Goal: Download file/media

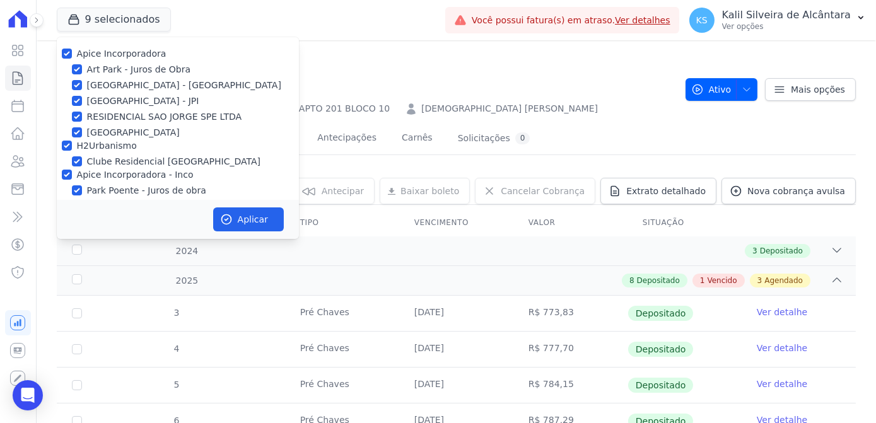
click at [84, 84] on div "[GEOGRAPHIC_DATA] - [GEOGRAPHIC_DATA]" at bounding box center [178, 85] width 242 height 13
click at [75, 86] on input "[GEOGRAPHIC_DATA] - [GEOGRAPHIC_DATA]" at bounding box center [77, 85] width 10 height 10
checkbox input "false"
click at [75, 99] on input "[GEOGRAPHIC_DATA] - JPI" at bounding box center [77, 101] width 10 height 10
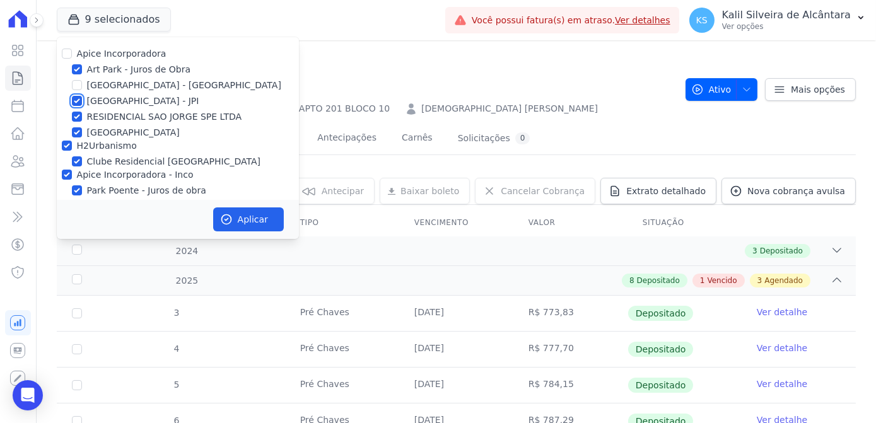
checkbox input "false"
click at [77, 125] on div "Apice Incorporadora Art Park - Juros de Obra Arty Park - Gravatai Arty Park - J…" at bounding box center [178, 138] width 242 height 202
click at [75, 119] on input "RESIDENCIAL SAO JORGE SPE LTDA" at bounding box center [77, 117] width 10 height 10
checkbox input "false"
click at [74, 134] on input "[PERSON_NAME][GEOGRAPHIC_DATA]" at bounding box center [77, 132] width 10 height 10
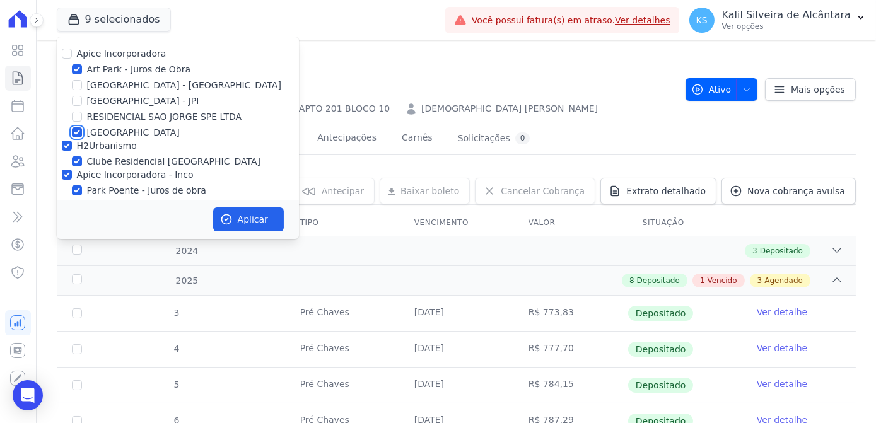
checkbox input "false"
click at [246, 219] on button "Aplicar" at bounding box center [248, 219] width 71 height 24
click at [68, 145] on input "H2Urbanismo" at bounding box center [67, 146] width 10 height 10
checkbox input "false"
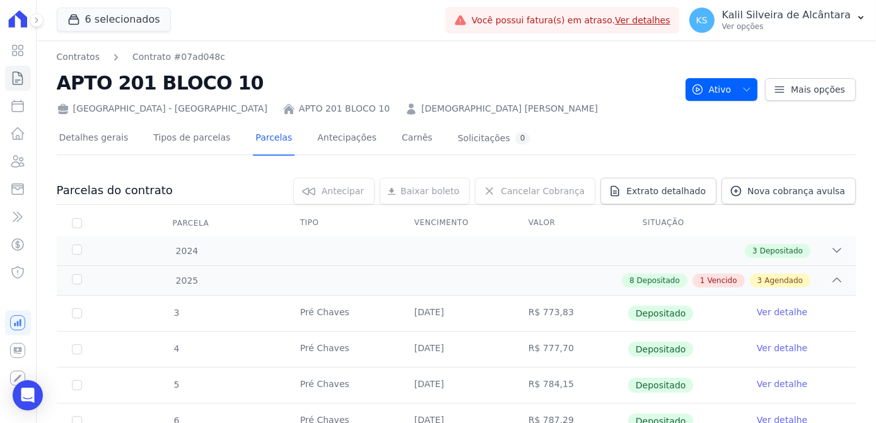
click at [102, 32] on span "6 selecionados" at bounding box center [114, 20] width 114 height 25
click at [104, 19] on button "6 selecionados" at bounding box center [114, 20] width 114 height 24
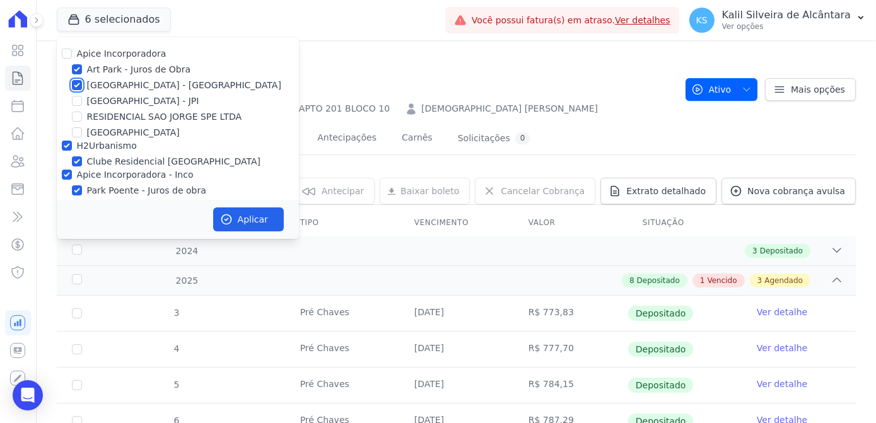
click at [77, 88] on input "[GEOGRAPHIC_DATA] - [GEOGRAPHIC_DATA]" at bounding box center [77, 85] width 10 height 10
click at [67, 84] on div "[GEOGRAPHIC_DATA] - [GEOGRAPHIC_DATA]" at bounding box center [178, 85] width 242 height 13
click at [76, 86] on input "[GEOGRAPHIC_DATA] - [GEOGRAPHIC_DATA]" at bounding box center [77, 85] width 10 height 10
checkbox input "true"
click at [78, 68] on input "Art Park - Juros de Obra" at bounding box center [77, 69] width 10 height 10
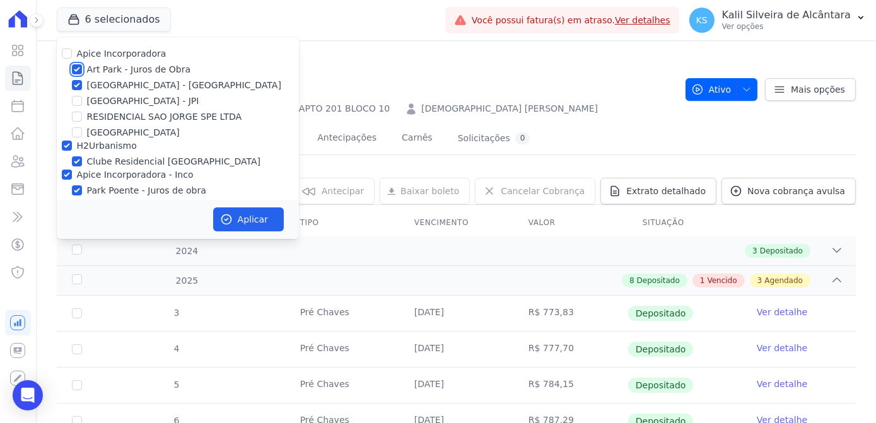
checkbox input "false"
click at [69, 149] on input "H2Urbanismo" at bounding box center [67, 146] width 10 height 10
checkbox input "false"
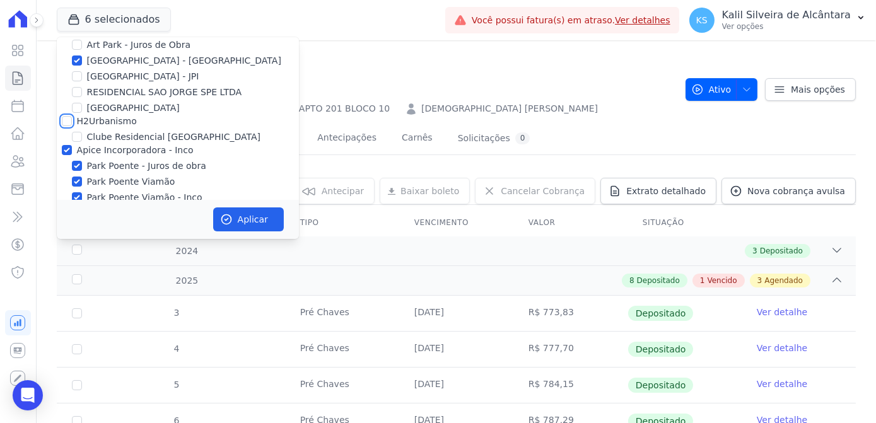
scroll to position [38, 0]
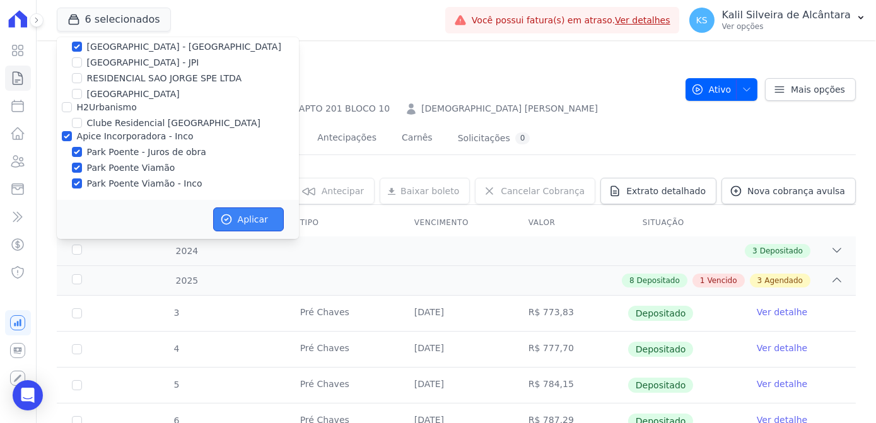
click at [239, 223] on button "Aplicar" at bounding box center [248, 219] width 71 height 24
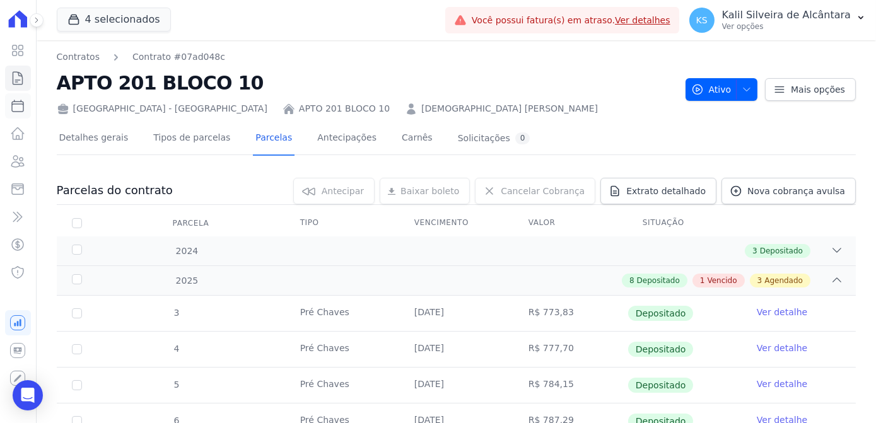
click at [18, 112] on icon at bounding box center [17, 105] width 15 height 15
select select
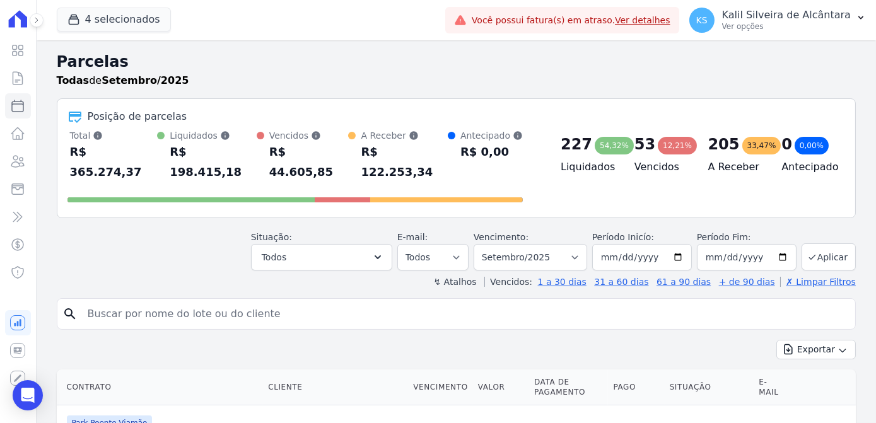
scroll to position [57, 0]
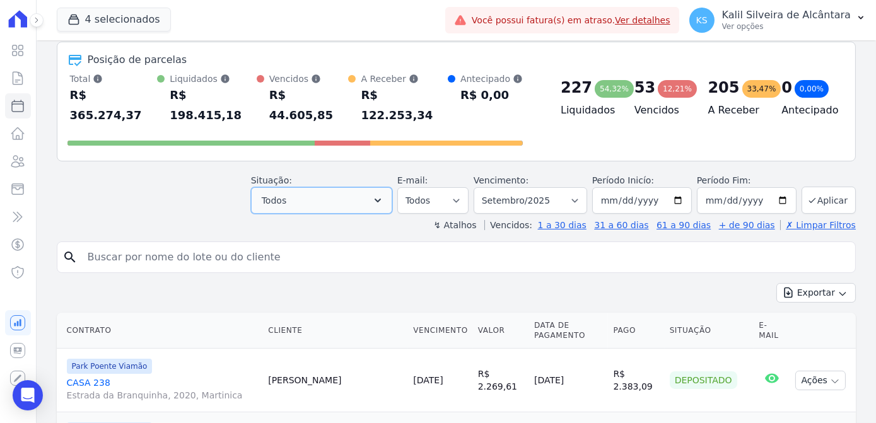
click at [366, 187] on button "Todos" at bounding box center [321, 200] width 141 height 26
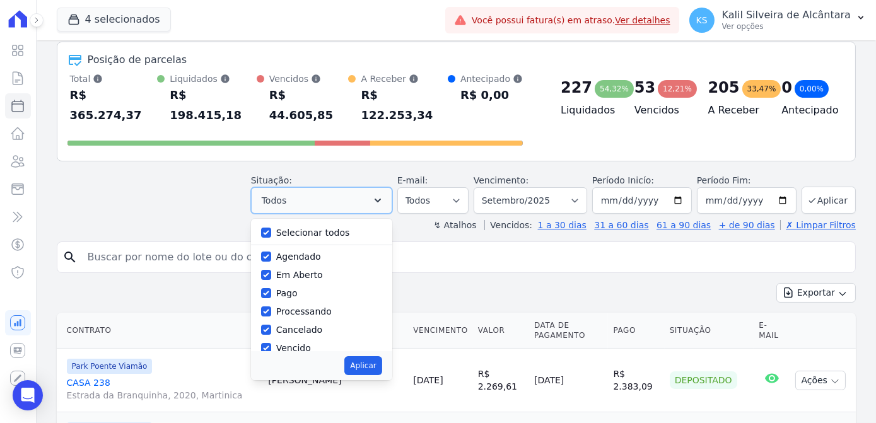
click at [366, 187] on button "Todos" at bounding box center [321, 200] width 141 height 26
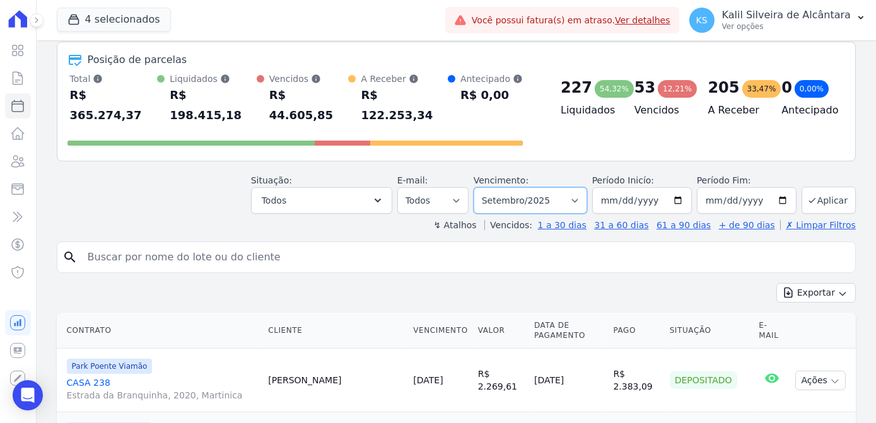
click at [579, 187] on select "Filtrar por período ──────── Todos os meses Novembro/2022 Dezembro/2022 Janeiro…" at bounding box center [530, 200] width 113 height 26
select select "01/2023"
click at [485, 187] on select "Filtrar por período ──────── Todos os meses Novembro/2022 Dezembro/2022 Janeiro…" at bounding box center [530, 200] width 113 height 26
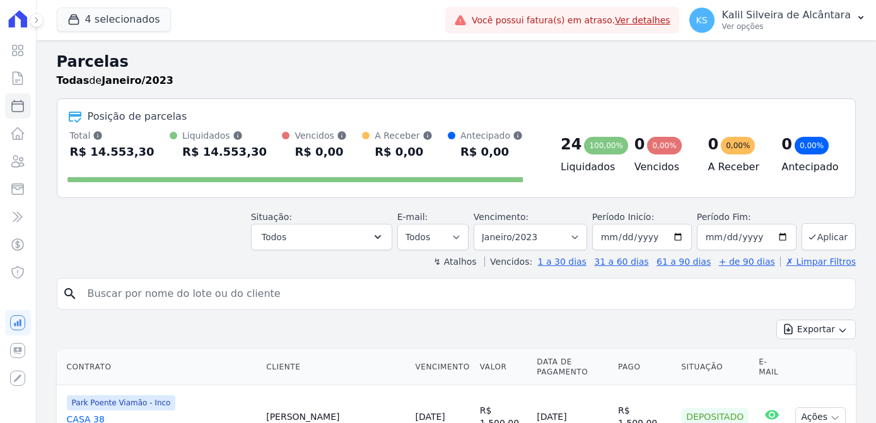
select select
click at [540, 243] on select "Filtrar por período ──────── Todos os meses Novembro/2022 Dezembro/2022 [GEOGRA…" at bounding box center [530, 237] width 113 height 26
select select "all"
click at [485, 224] on select "Filtrar por período ──────── Todos os meses Novembro/2022 Dezembro/2022 [GEOGRA…" at bounding box center [530, 237] width 113 height 26
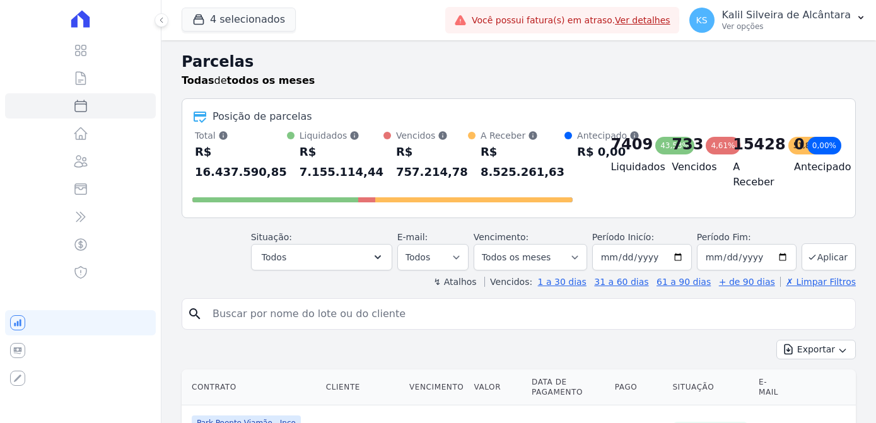
select select
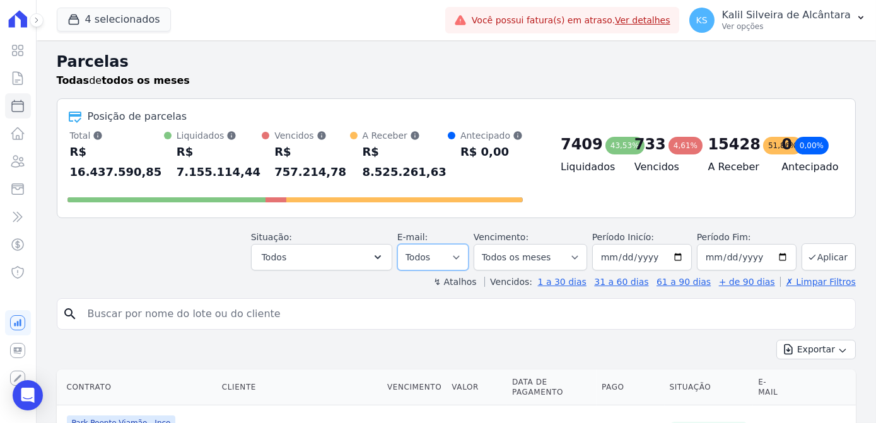
click at [458, 244] on select "Todos Lido Não-lido" at bounding box center [432, 257] width 71 height 26
click at [548, 244] on select "Filtrar por período ──────── Todos os meses Novembro/2022 Dezembro/2022 Janeiro…" at bounding box center [530, 257] width 113 height 26
select select "date_range_filter"
click at [485, 244] on select "Filtrar por período ──────── Todos os meses Novembro/2022 Dezembro/2022 Janeiro…" at bounding box center [530, 257] width 113 height 26
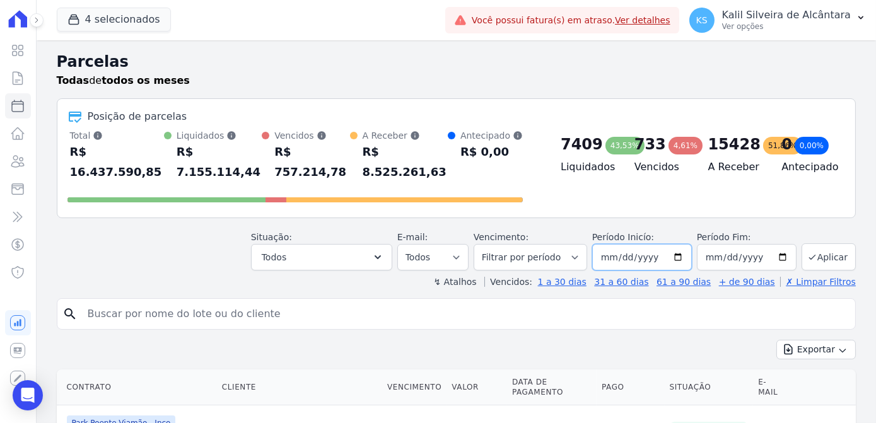
click at [607, 245] on input "2022-04-17" at bounding box center [642, 257] width 100 height 26
type input "2022-04-01"
type input "2023-01-01"
click at [712, 244] on input "[DATE]" at bounding box center [747, 257] width 100 height 26
type input "[DATE]"
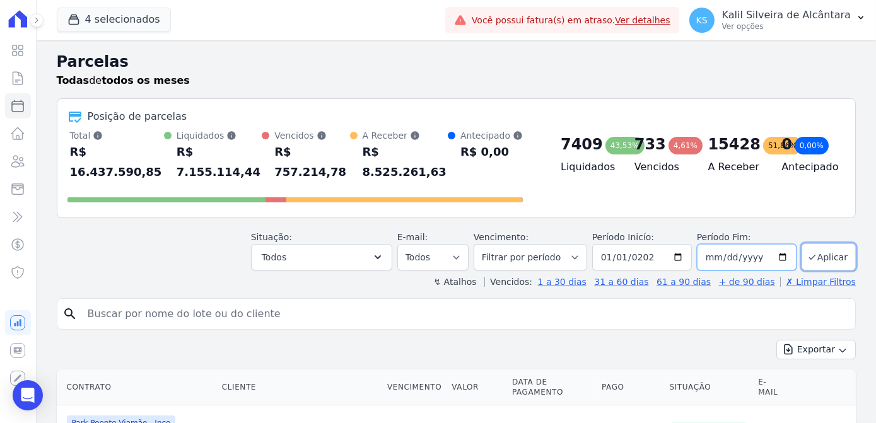
click at [706, 244] on input "[DATE]" at bounding box center [747, 257] width 100 height 26
type input "2025-09-03"
type input "2025-12-31"
click at [808, 252] on icon "submit" at bounding box center [812, 257] width 10 height 10
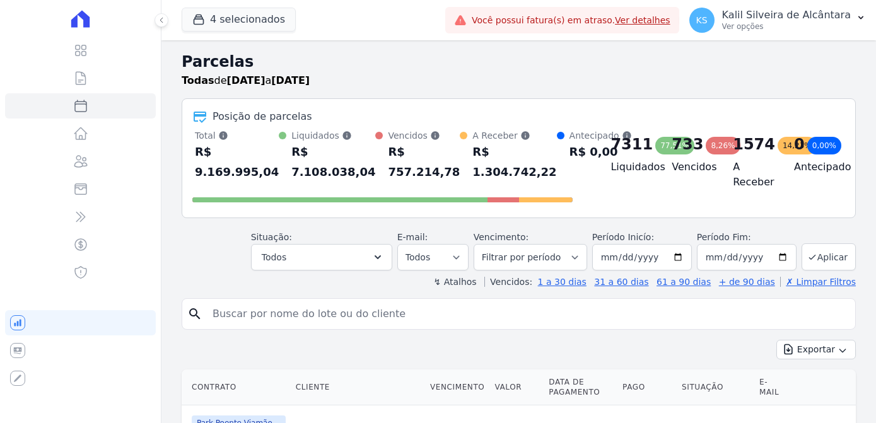
select select
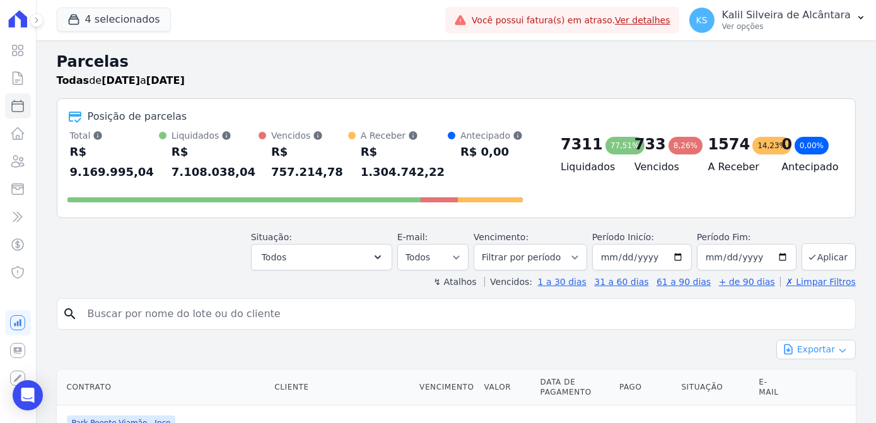
click at [818, 340] on button "Exportar" at bounding box center [815, 350] width 79 height 20
click at [821, 395] on span "Exportar CSV" at bounding box center [814, 401] width 67 height 13
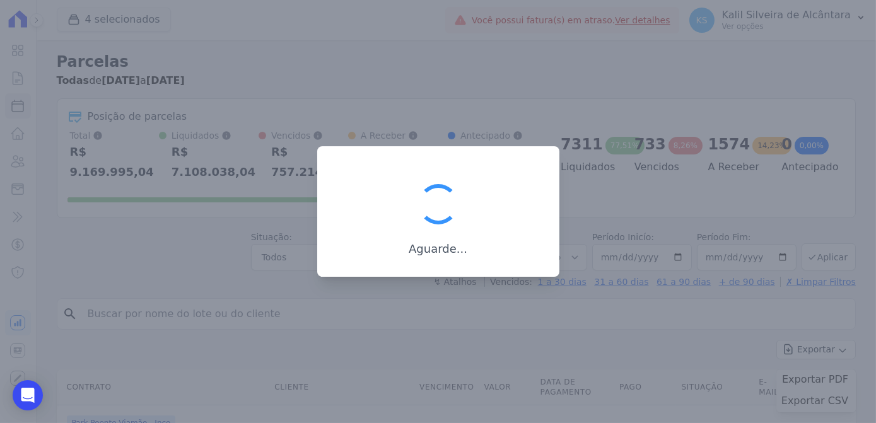
click at [348, 264] on div "Aguarde..." at bounding box center [438, 211] width 242 height 131
drag, startPoint x: 671, startPoint y: 151, endPoint x: 757, endPoint y: 187, distance: 93.2
click at [677, 154] on div at bounding box center [438, 211] width 876 height 423
click at [491, 151] on div "Aguarde..." at bounding box center [438, 211] width 242 height 131
click at [646, 166] on div at bounding box center [438, 211] width 876 height 423
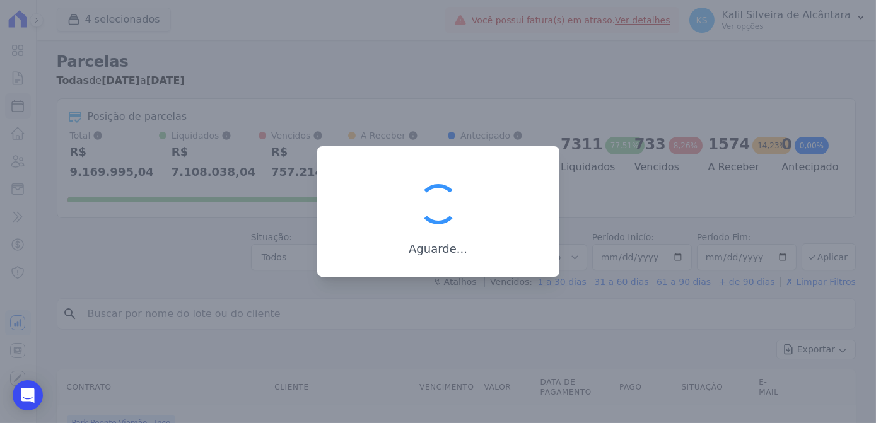
click at [651, 169] on div at bounding box center [438, 211] width 876 height 423
click at [648, 172] on div at bounding box center [438, 211] width 876 height 423
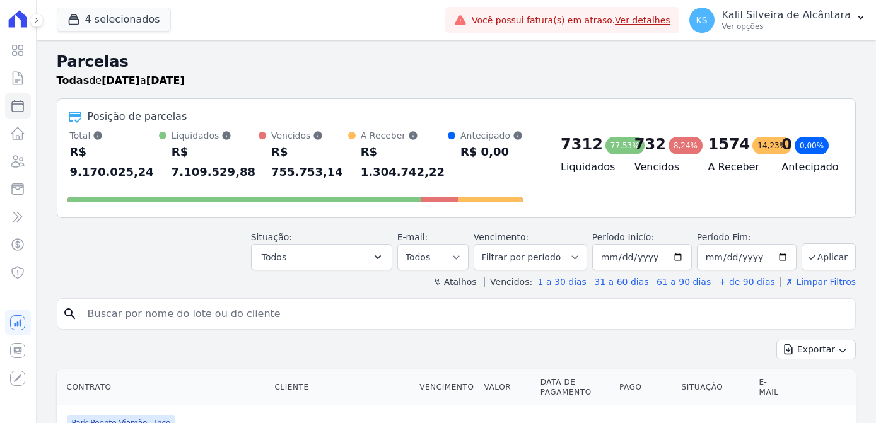
select select
click at [826, 243] on button "Aplicar" at bounding box center [828, 256] width 54 height 27
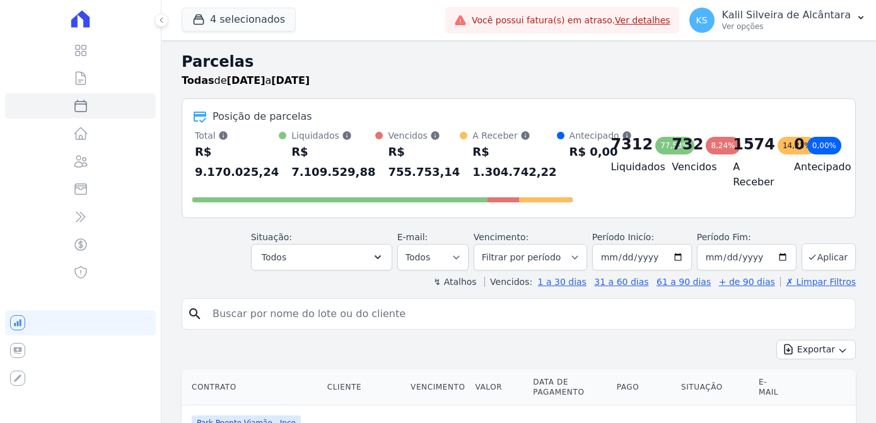
select select
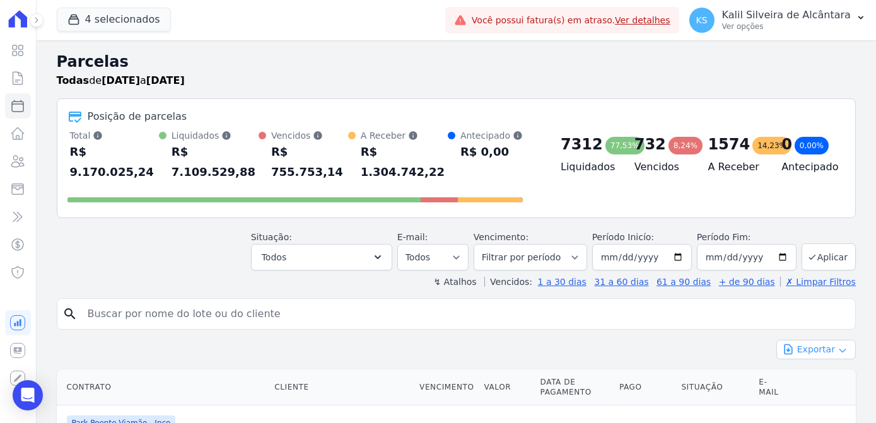
click at [818, 340] on button "Exportar" at bounding box center [815, 350] width 79 height 20
click at [821, 395] on span "Exportar CSV" at bounding box center [814, 401] width 67 height 13
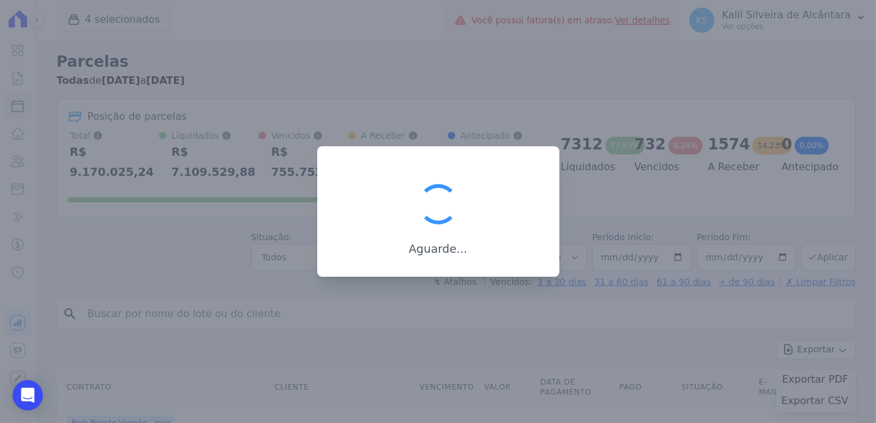
click at [386, 155] on div "Aguarde..." at bounding box center [438, 211] width 242 height 131
click at [563, 54] on div at bounding box center [438, 211] width 876 height 423
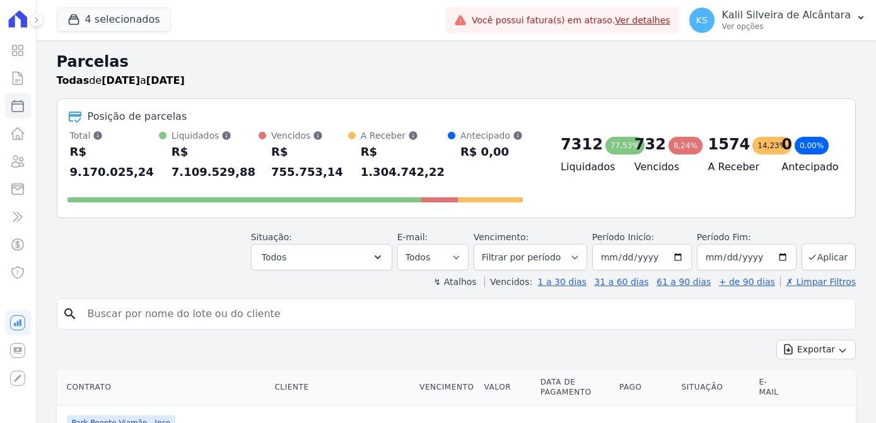
select select
click at [804, 340] on button "Exportar" at bounding box center [815, 350] width 79 height 20
click at [812, 395] on span "Exportar CSV" at bounding box center [814, 401] width 67 height 13
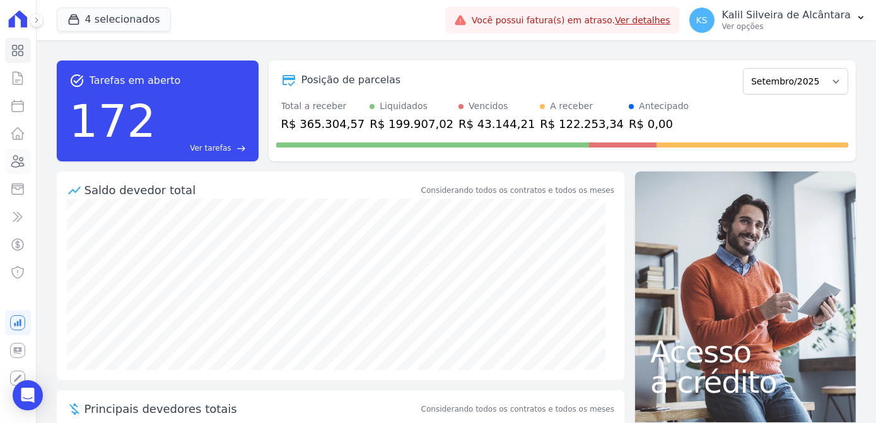
click at [21, 165] on icon at bounding box center [17, 161] width 15 height 15
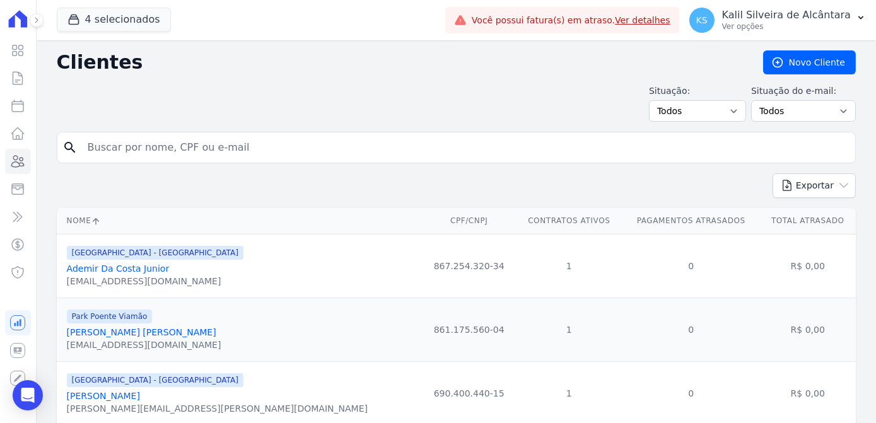
click at [193, 142] on input "search" at bounding box center [465, 147] width 770 height 25
paste input "[DEMOGRAPHIC_DATA] [PERSON_NAME] [PERSON_NAME]"
type input "[DEMOGRAPHIC_DATA] [PERSON_NAME] [PERSON_NAME]"
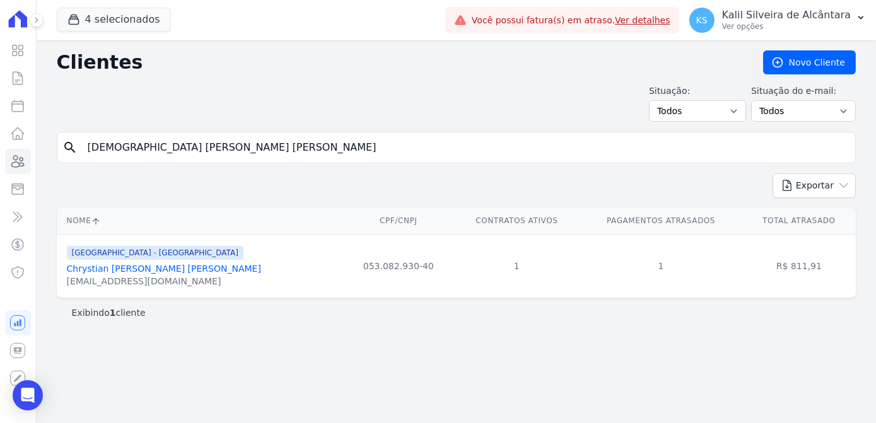
click at [175, 270] on link "Chrystian [PERSON_NAME] [PERSON_NAME]" at bounding box center [164, 269] width 194 height 10
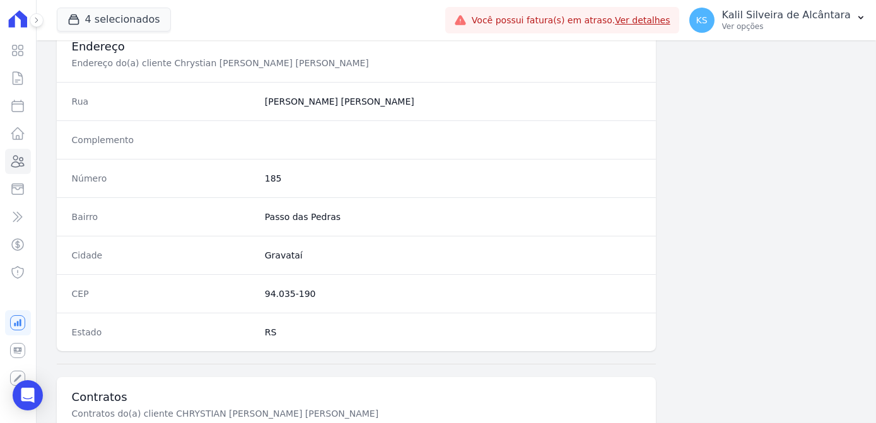
scroll to position [751, 0]
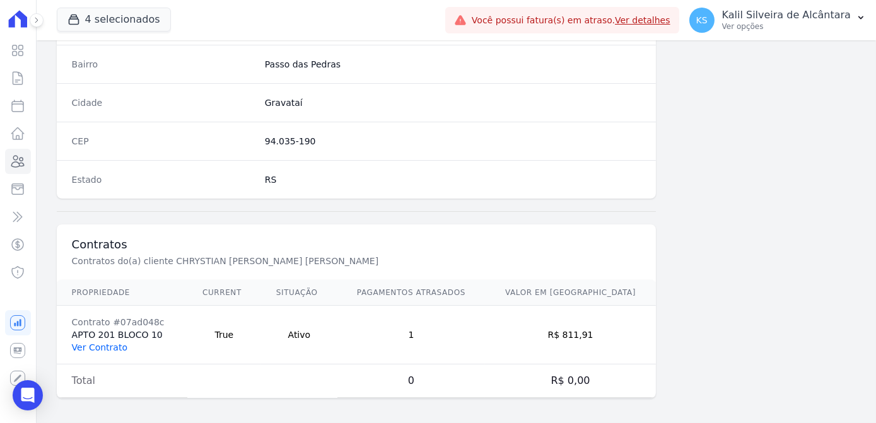
click at [118, 342] on link "Ver Contrato" at bounding box center [99, 347] width 55 height 10
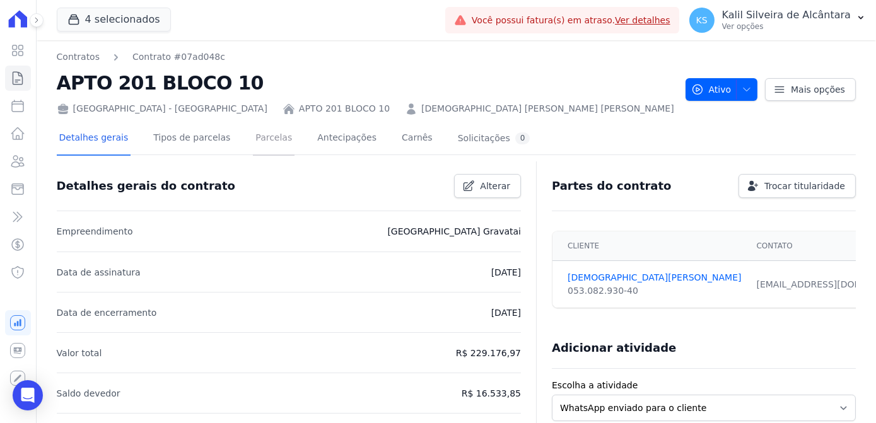
click at [262, 154] on link "Parcelas" at bounding box center [274, 138] width 42 height 33
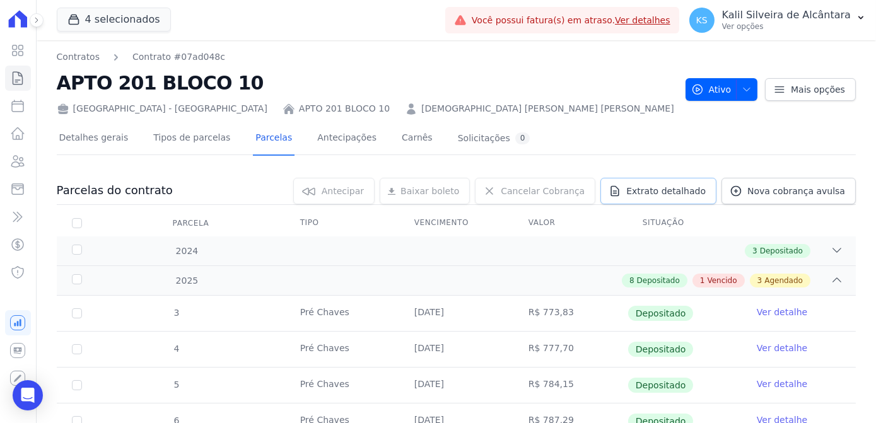
click at [687, 189] on span "Extrato detalhado" at bounding box center [665, 191] width 79 height 13
click at [810, 194] on span "Exportar PDF" at bounding box center [835, 191] width 66 height 13
